Goal: Task Accomplishment & Management: Manage account settings

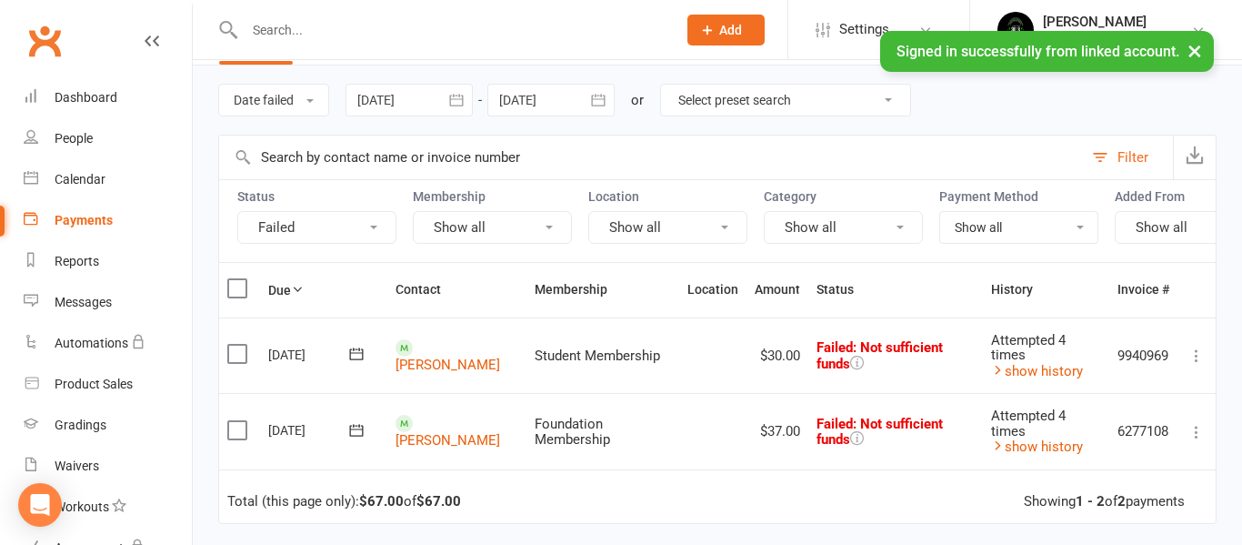
scroll to position [66, 0]
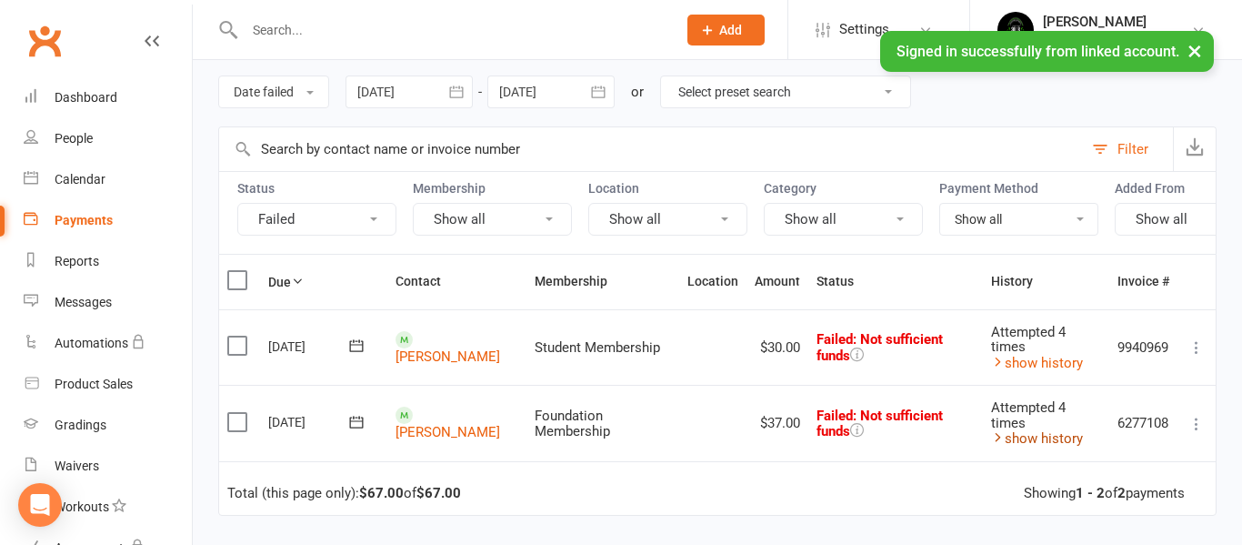
click at [1025, 441] on link "show history" at bounding box center [1037, 438] width 92 height 16
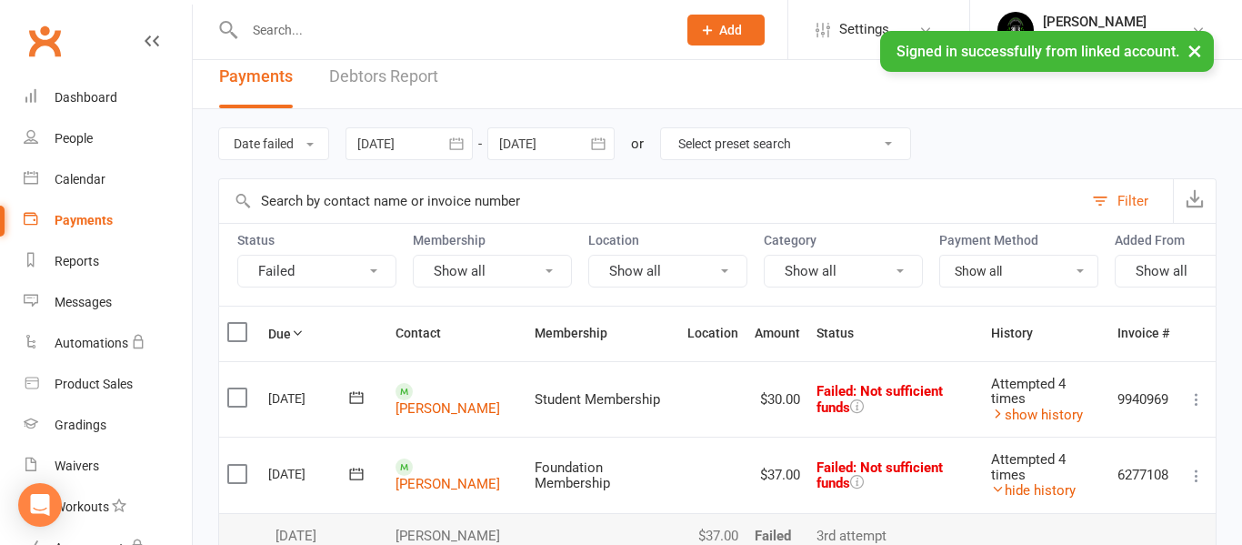
scroll to position [7, 0]
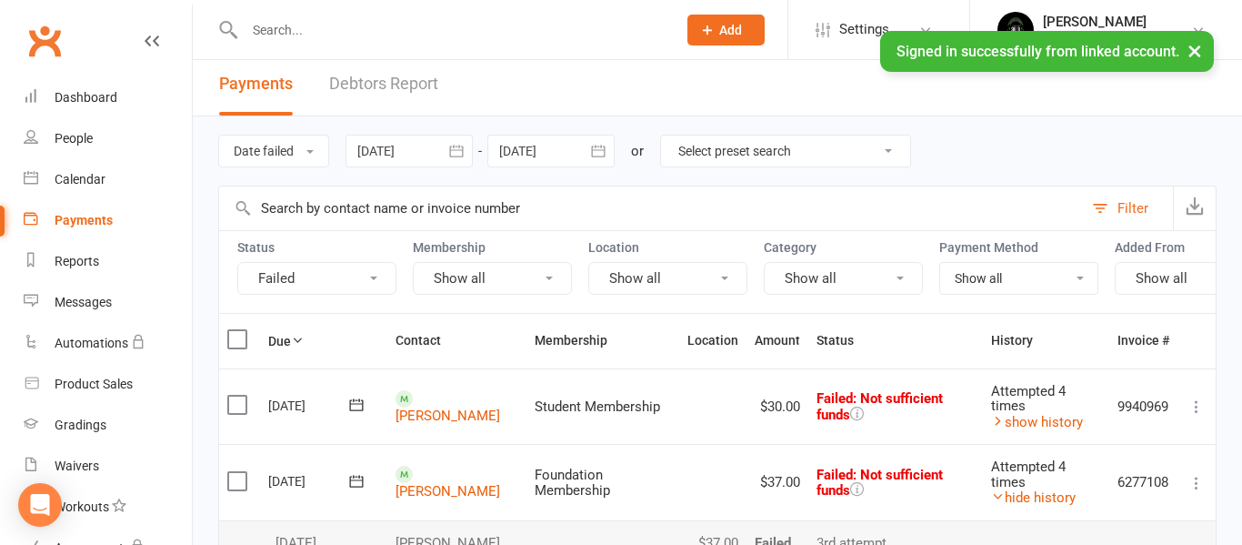
click at [1194, 484] on icon at bounding box center [1196, 483] width 18 height 18
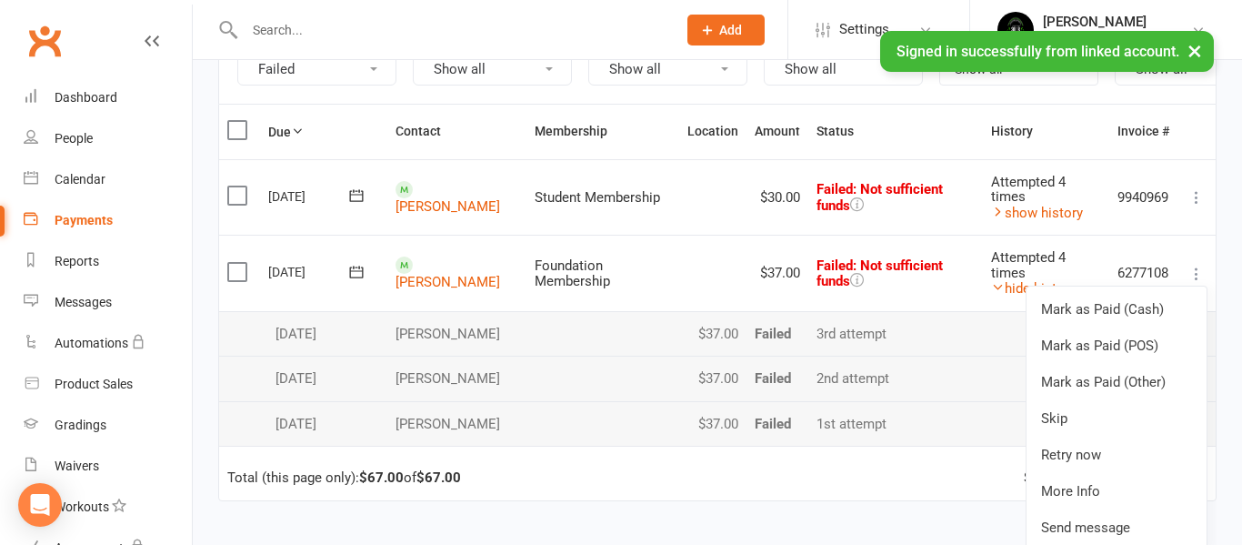
scroll to position [217, 0]
click at [1068, 456] on link "Retry now" at bounding box center [1117, 454] width 180 height 36
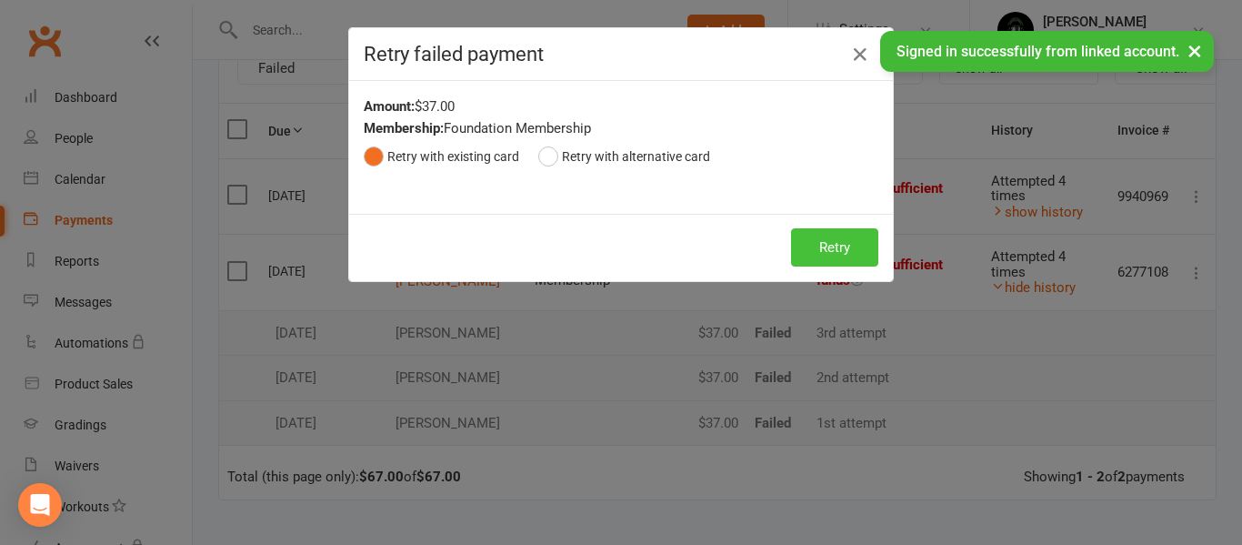
click at [850, 240] on button "Retry" at bounding box center [834, 247] width 87 height 38
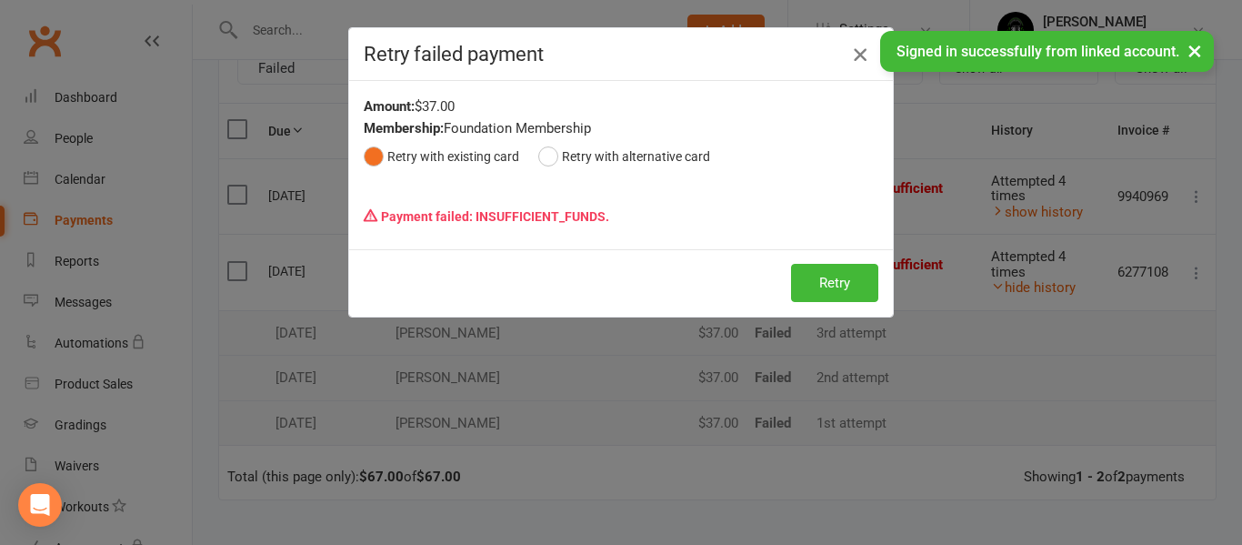
click at [864, 55] on icon "button" at bounding box center [860, 55] width 22 height 22
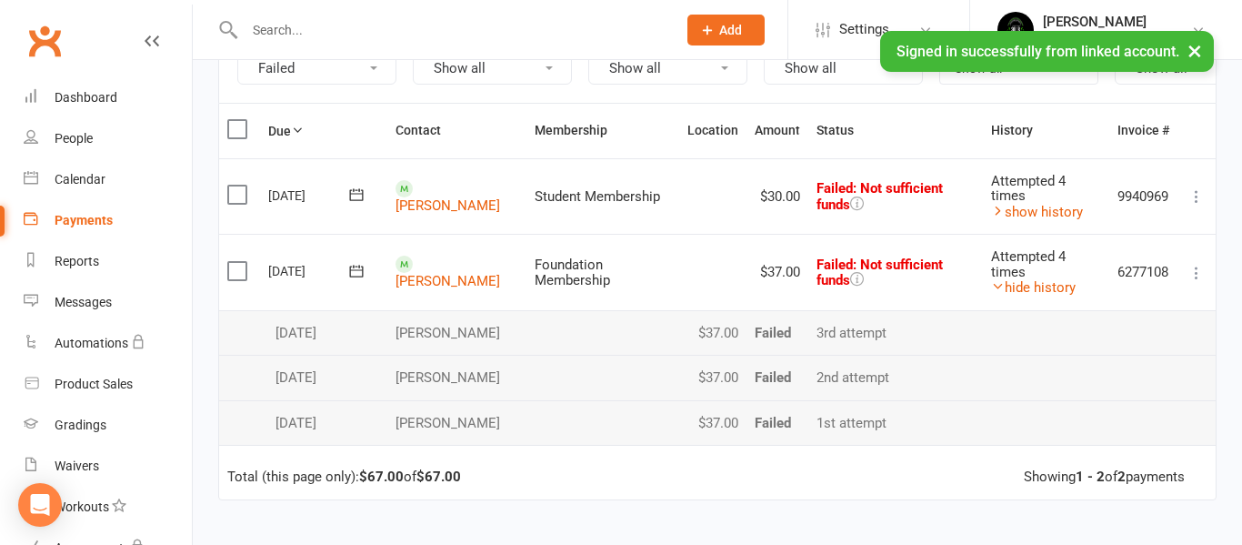
click at [1197, 195] on icon at bounding box center [1196, 196] width 18 height 18
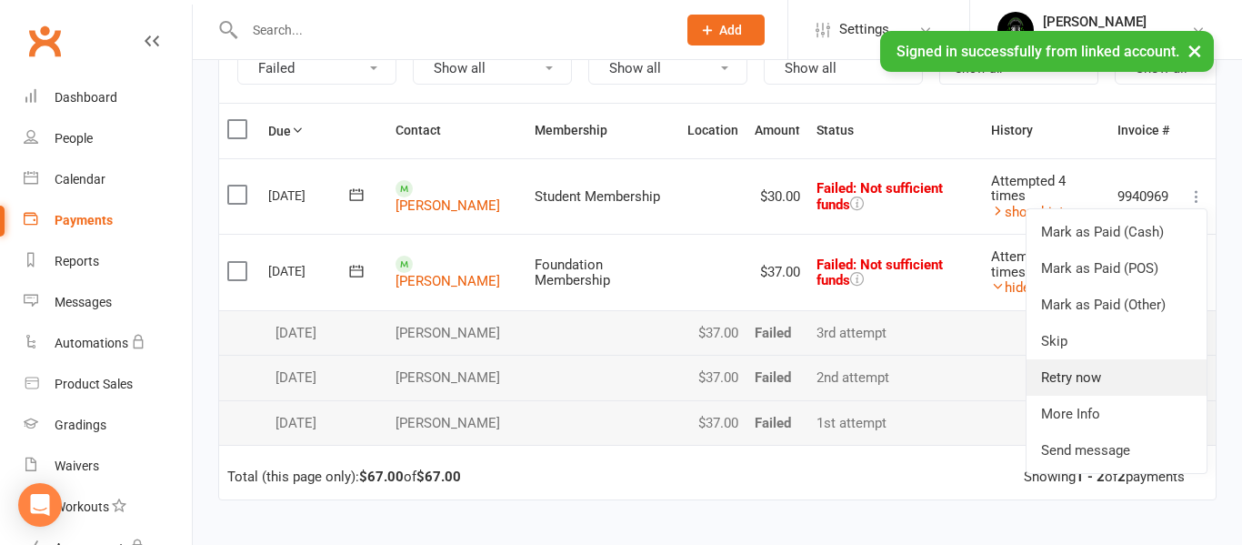
click at [1094, 381] on link "Retry now" at bounding box center [1117, 377] width 180 height 36
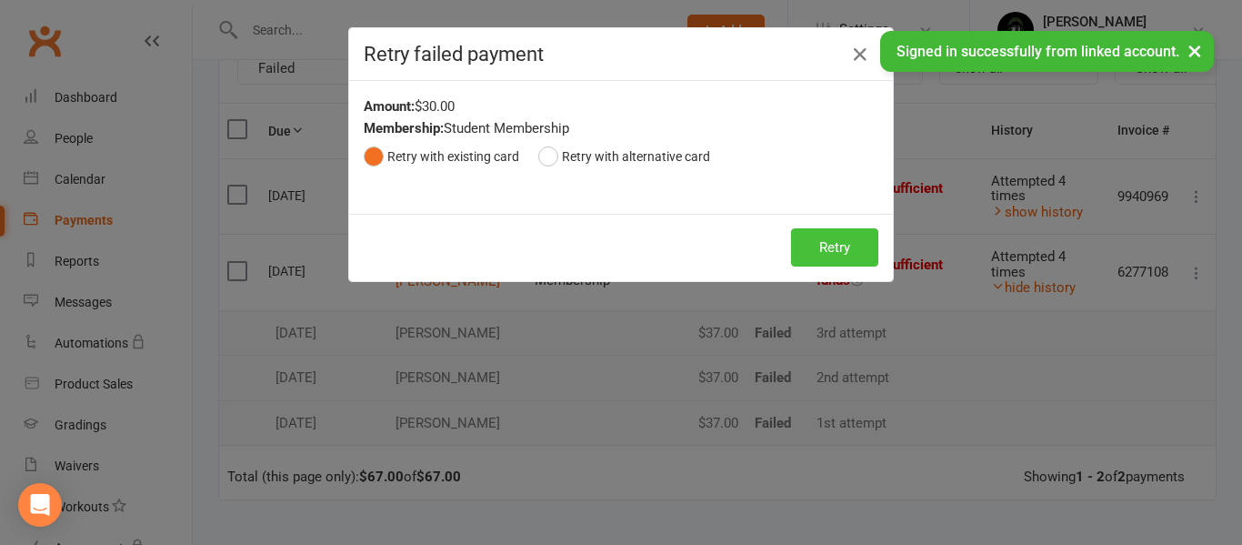
click at [822, 234] on button "Retry" at bounding box center [834, 247] width 87 height 38
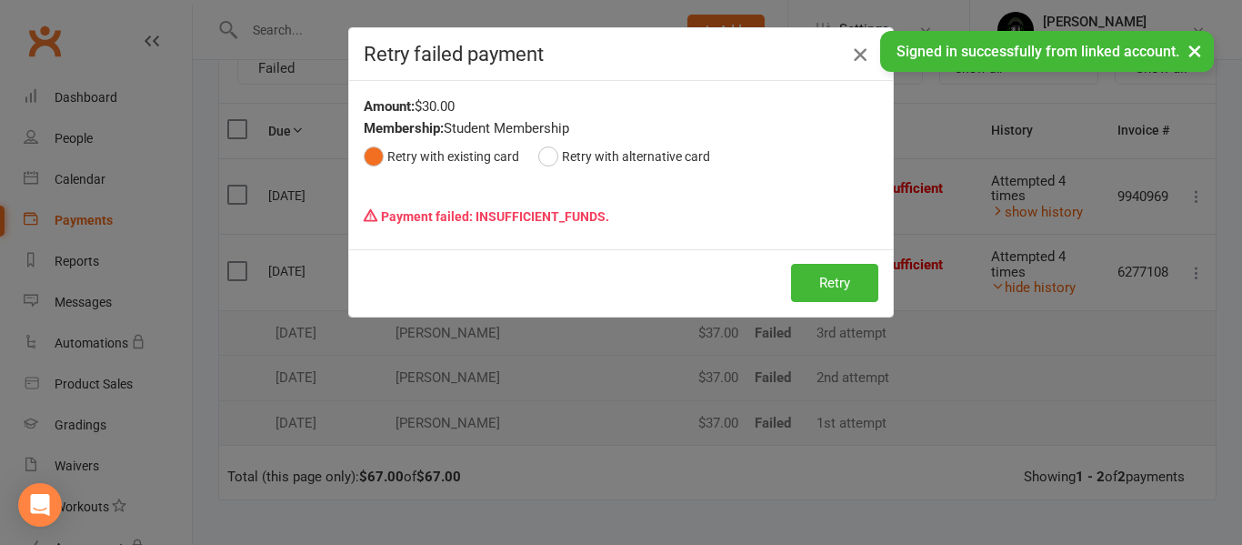
click at [861, 50] on icon "button" at bounding box center [860, 55] width 22 height 22
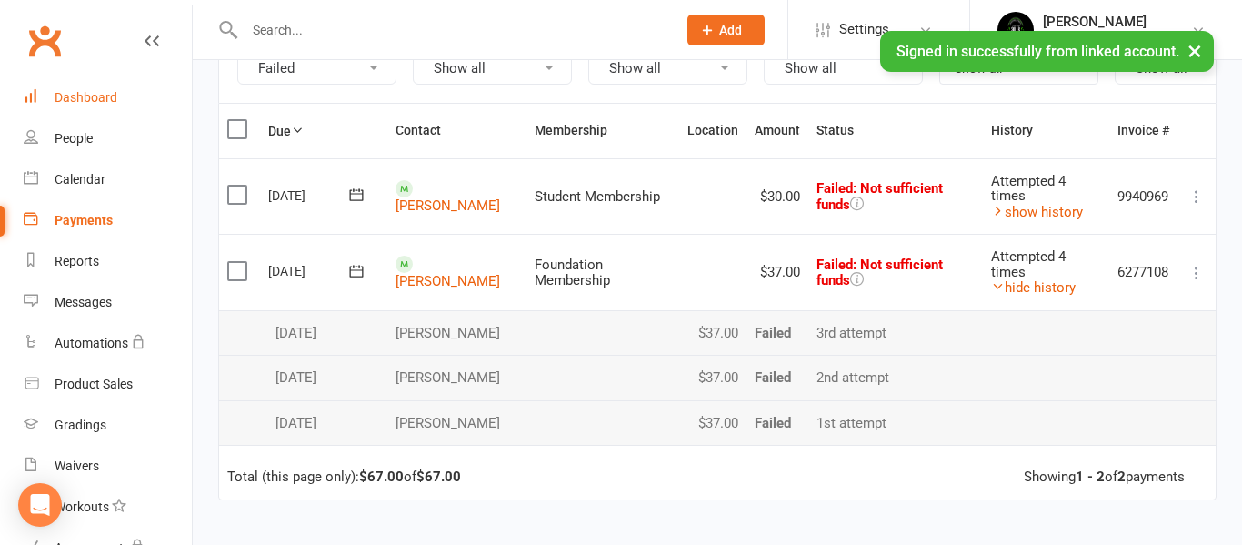
click at [103, 103] on div "Dashboard" at bounding box center [86, 97] width 63 height 15
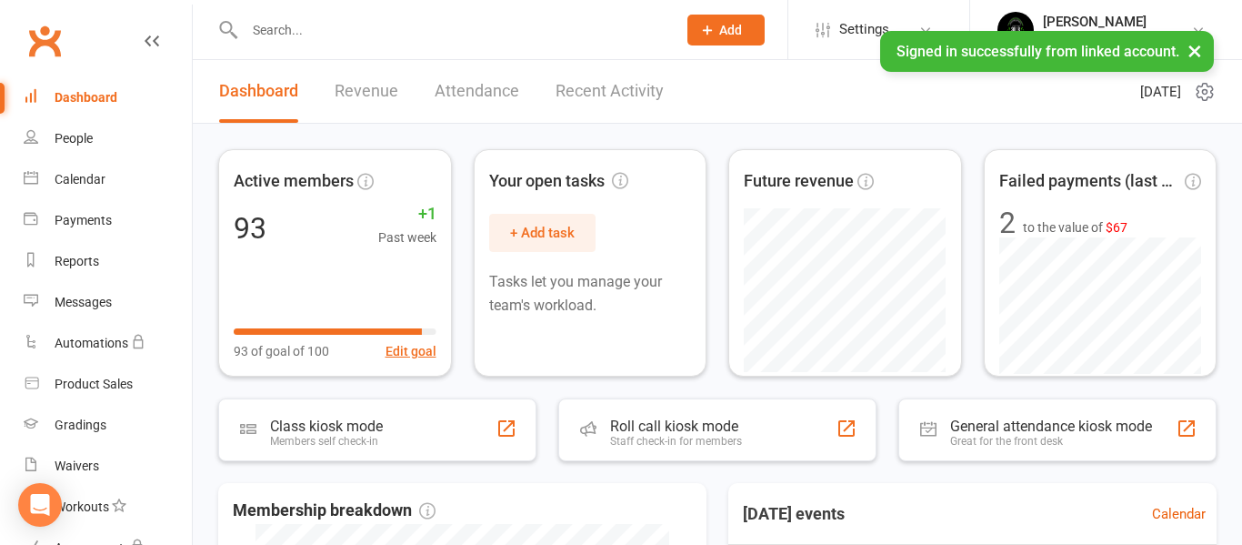
click at [611, 98] on link "Recent Activity" at bounding box center [610, 91] width 108 height 63
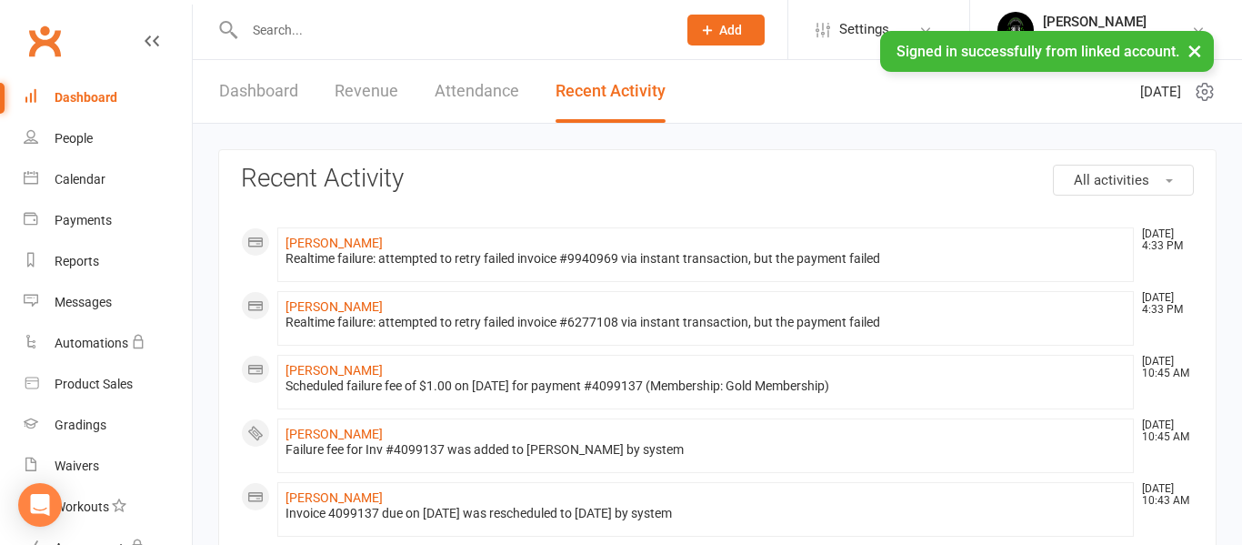
click at [239, 95] on link "Dashboard" at bounding box center [258, 91] width 79 height 63
